Goal: Task Accomplishment & Management: Complete application form

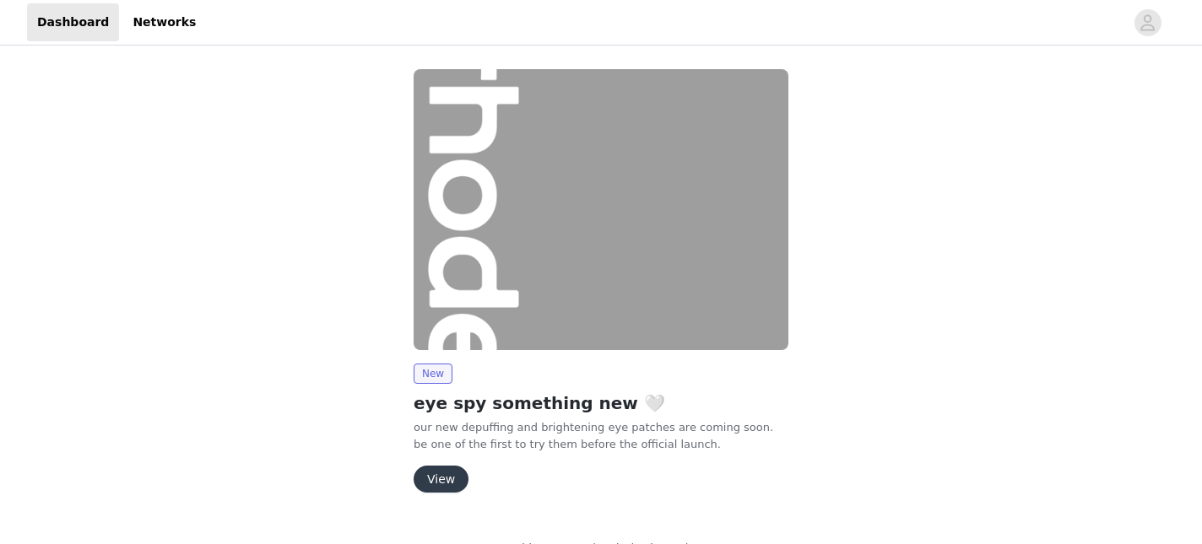
scroll to position [34, 0]
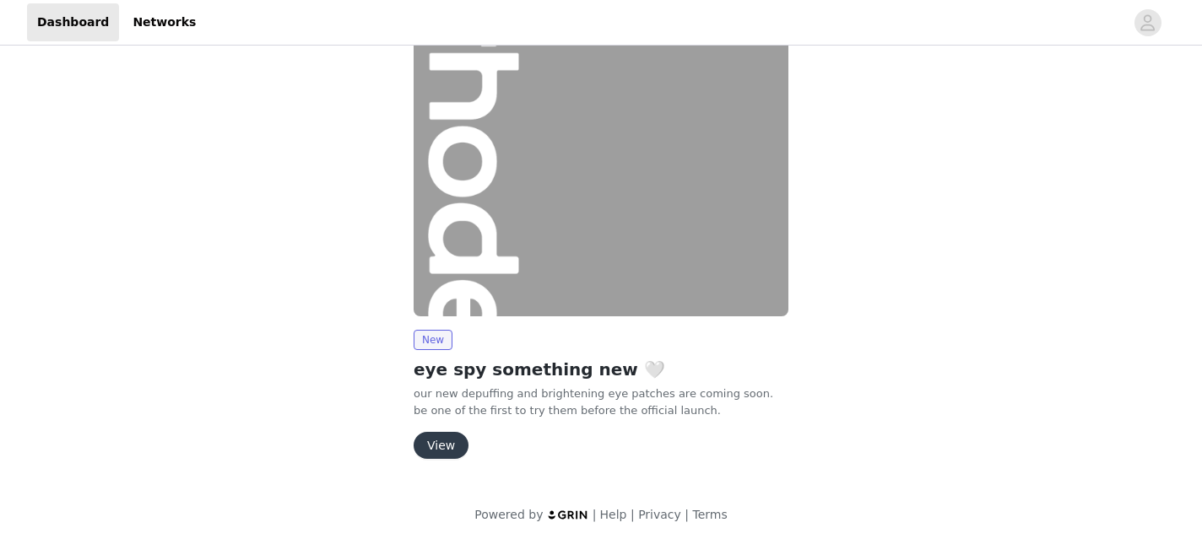
click at [433, 435] on button "View" at bounding box center [440, 445] width 55 height 27
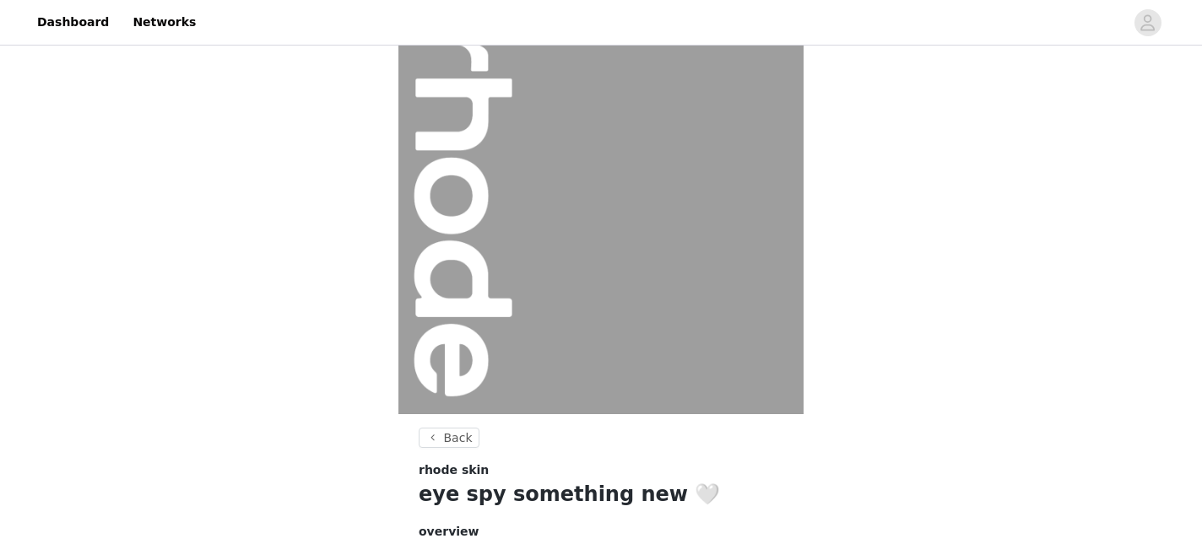
scroll to position [239, 0]
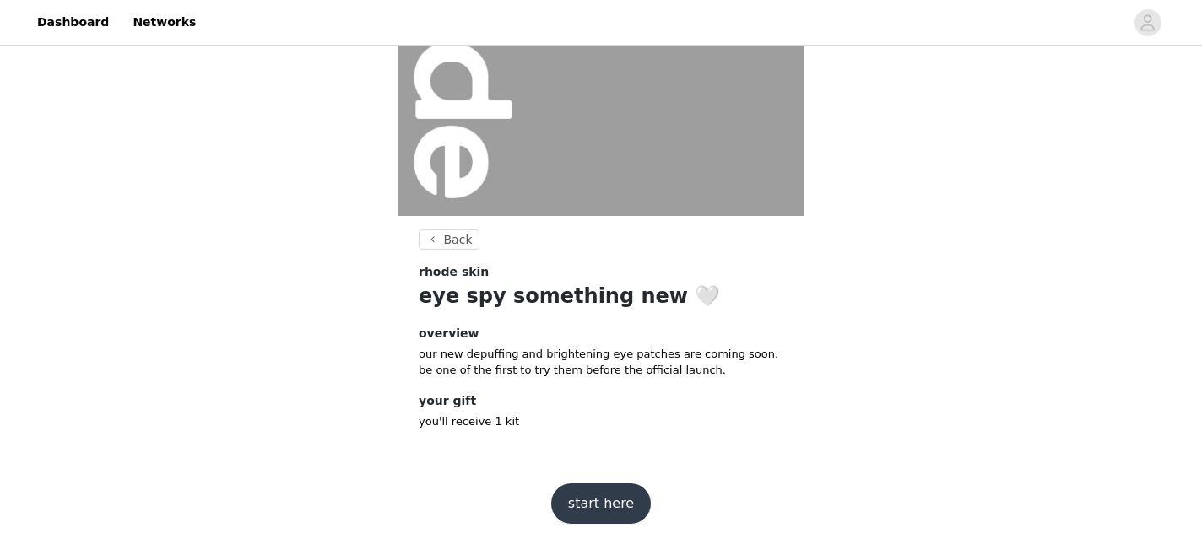
click at [586, 489] on button "start here" at bounding box center [601, 504] width 100 height 41
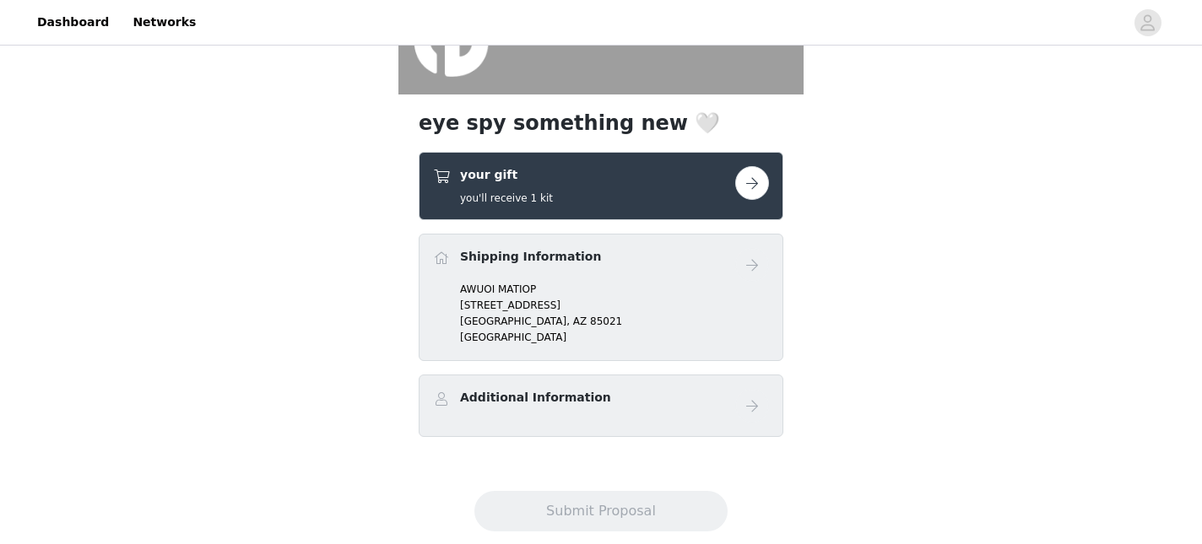
scroll to position [392, 0]
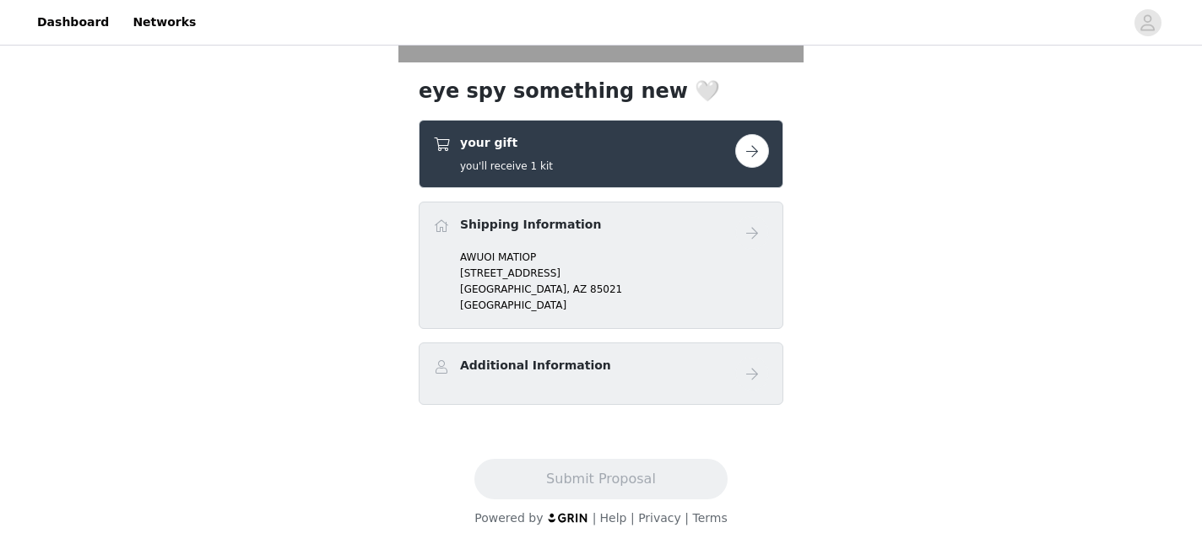
click at [605, 165] on div "your gift you'll receive 1 kit" at bounding box center [584, 154] width 302 height 40
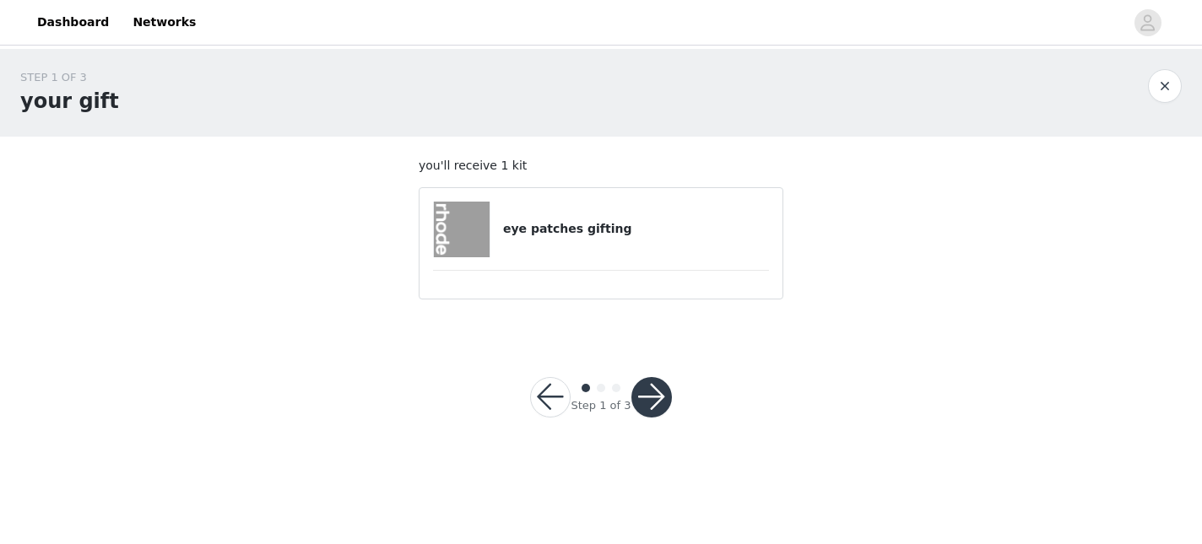
click at [545, 248] on div "eye patches gifting" at bounding box center [601, 230] width 336 height 56
click at [653, 390] on button "button" at bounding box center [651, 397] width 41 height 41
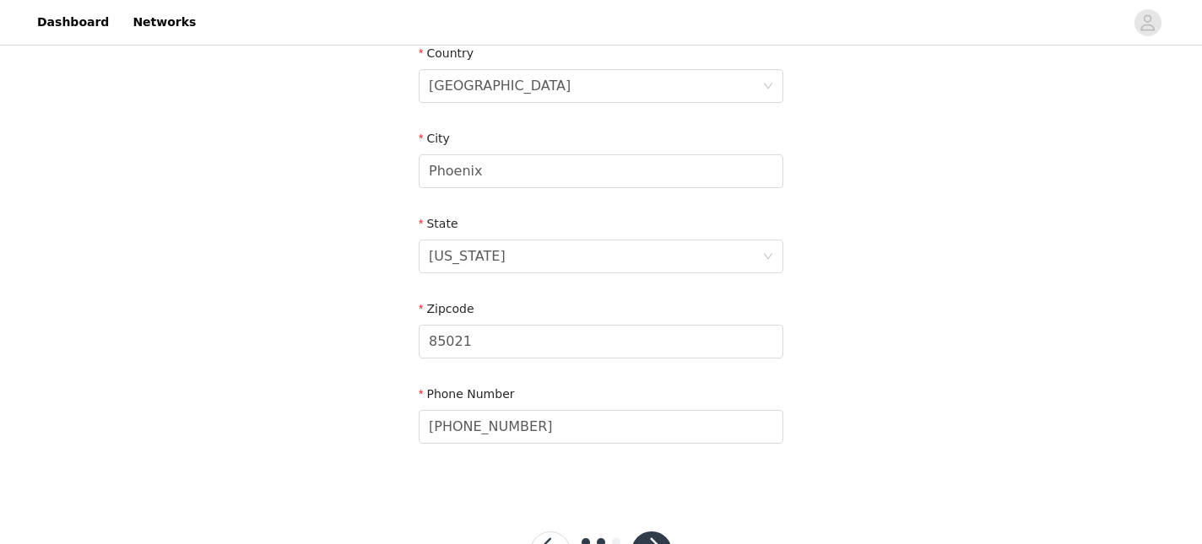
scroll to position [606, 0]
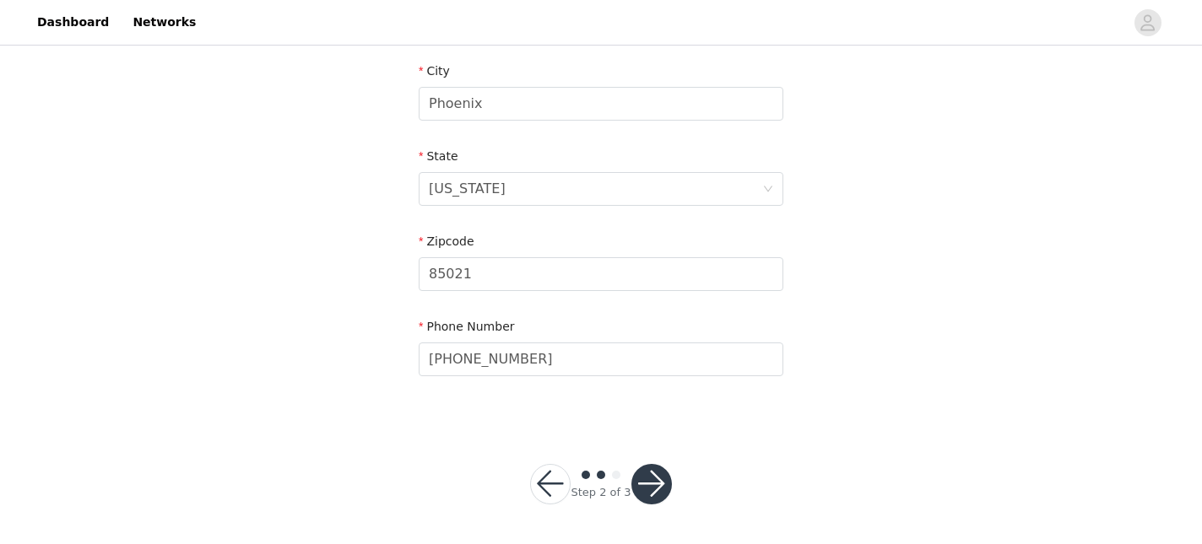
click at [651, 473] on button "button" at bounding box center [651, 484] width 41 height 41
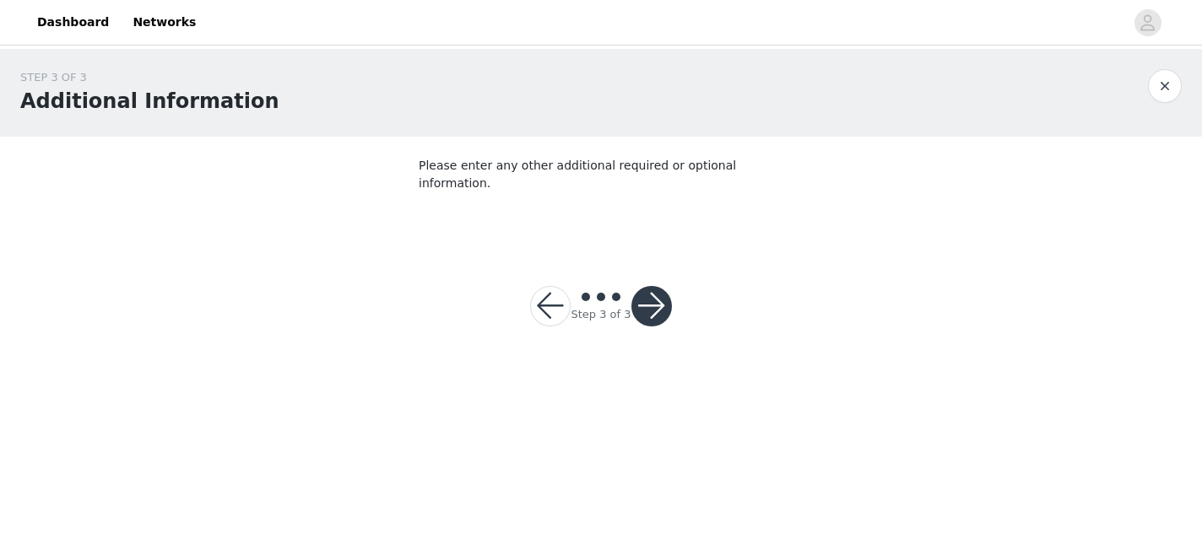
click at [652, 286] on button "button" at bounding box center [651, 306] width 41 height 41
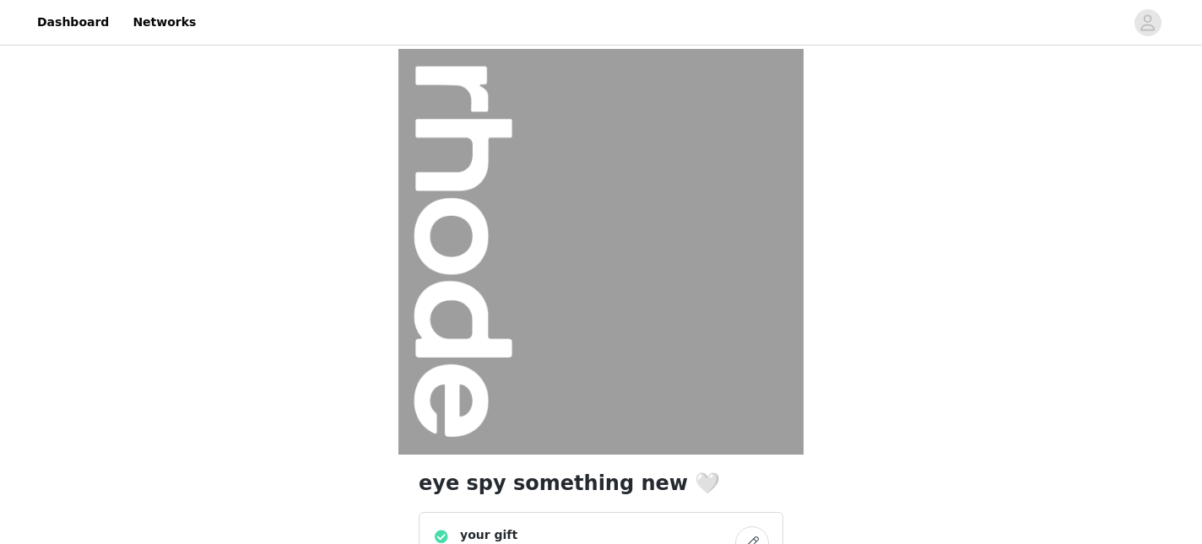
scroll to position [417, 0]
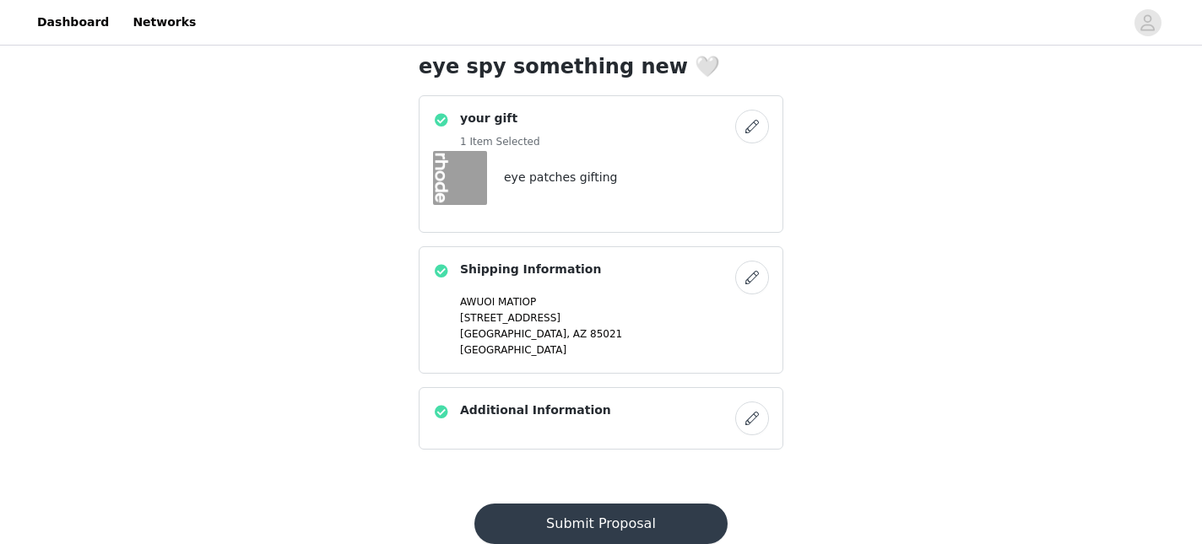
click at [580, 521] on button "Submit Proposal" at bounding box center [600, 524] width 252 height 41
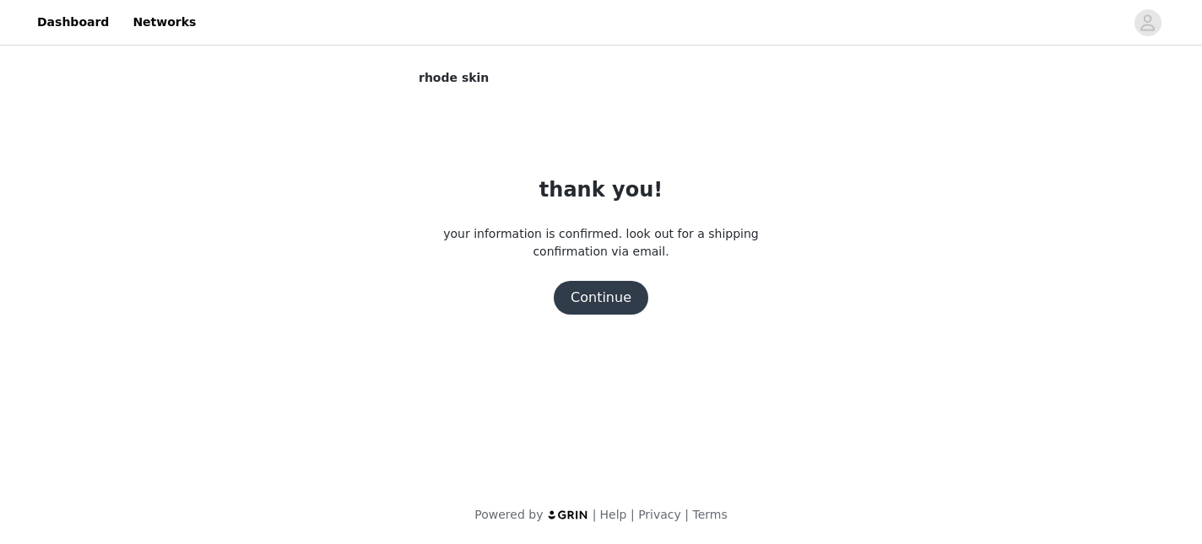
scroll to position [0, 0]
